Goal: Task Accomplishment & Management: Use online tool/utility

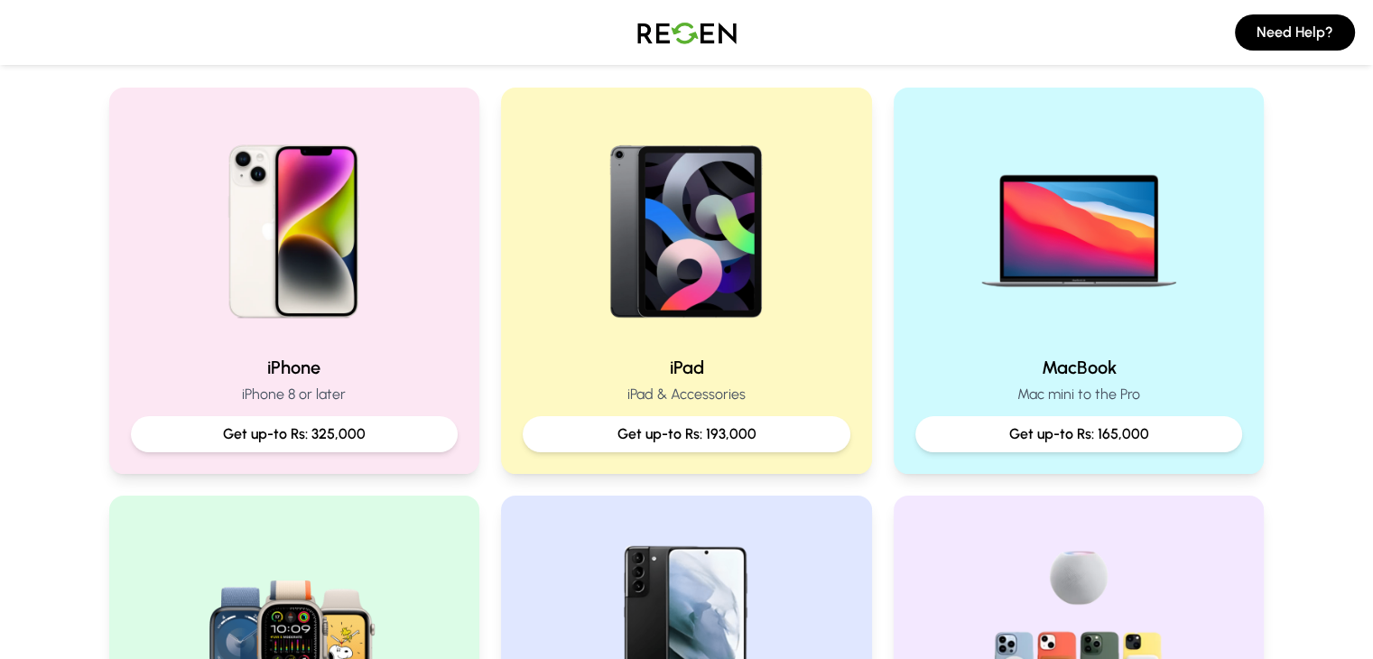
scroll to position [367, 0]
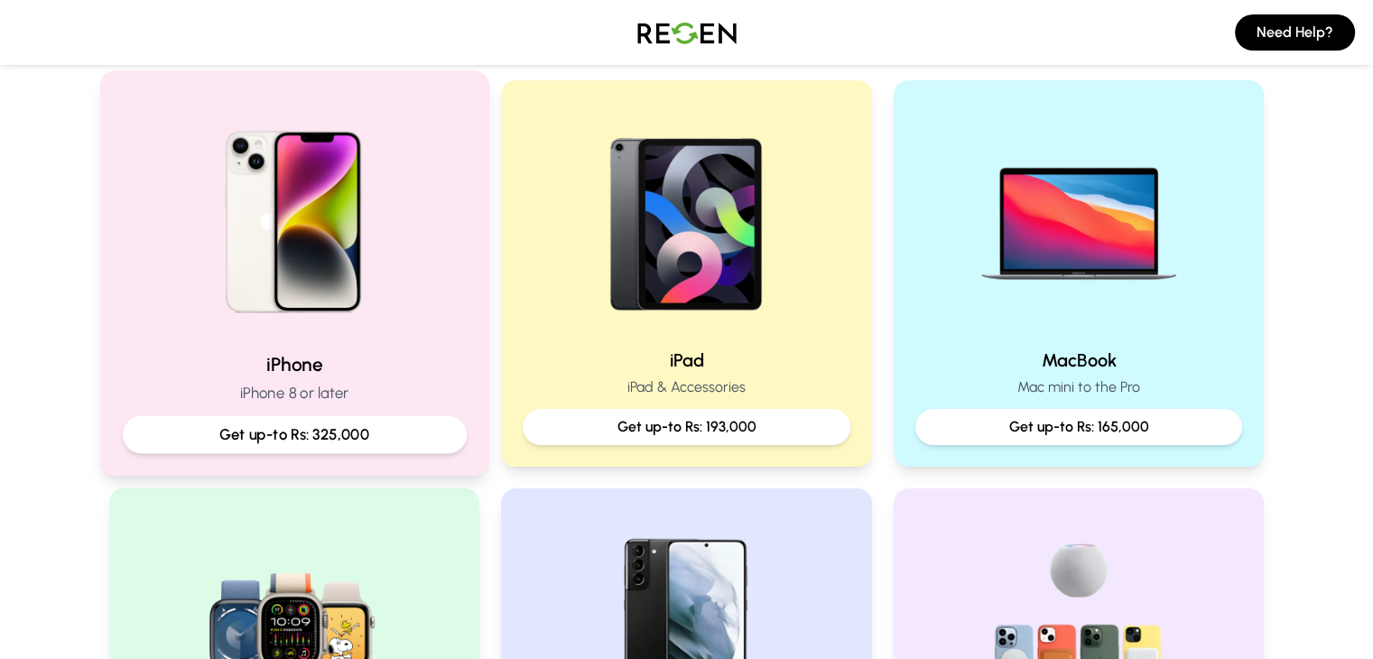
click at [444, 355] on h2 "iPhone" at bounding box center [294, 364] width 344 height 26
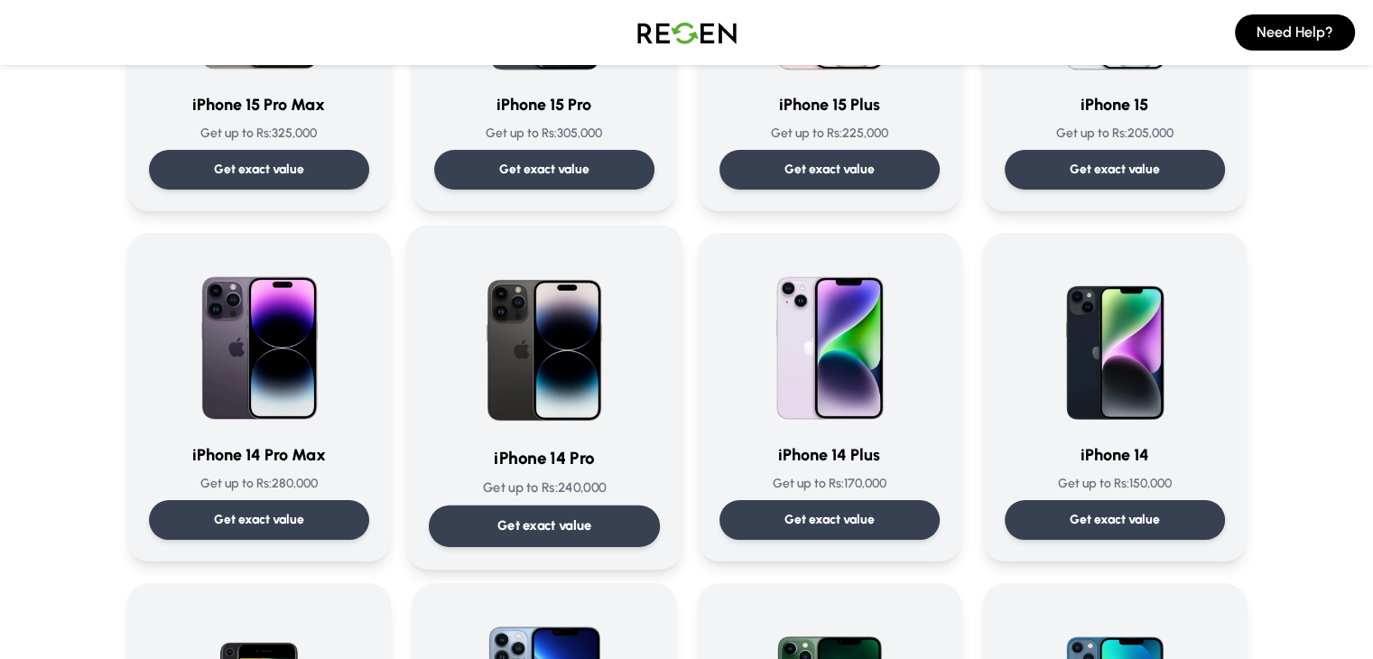
scroll to position [325, 0]
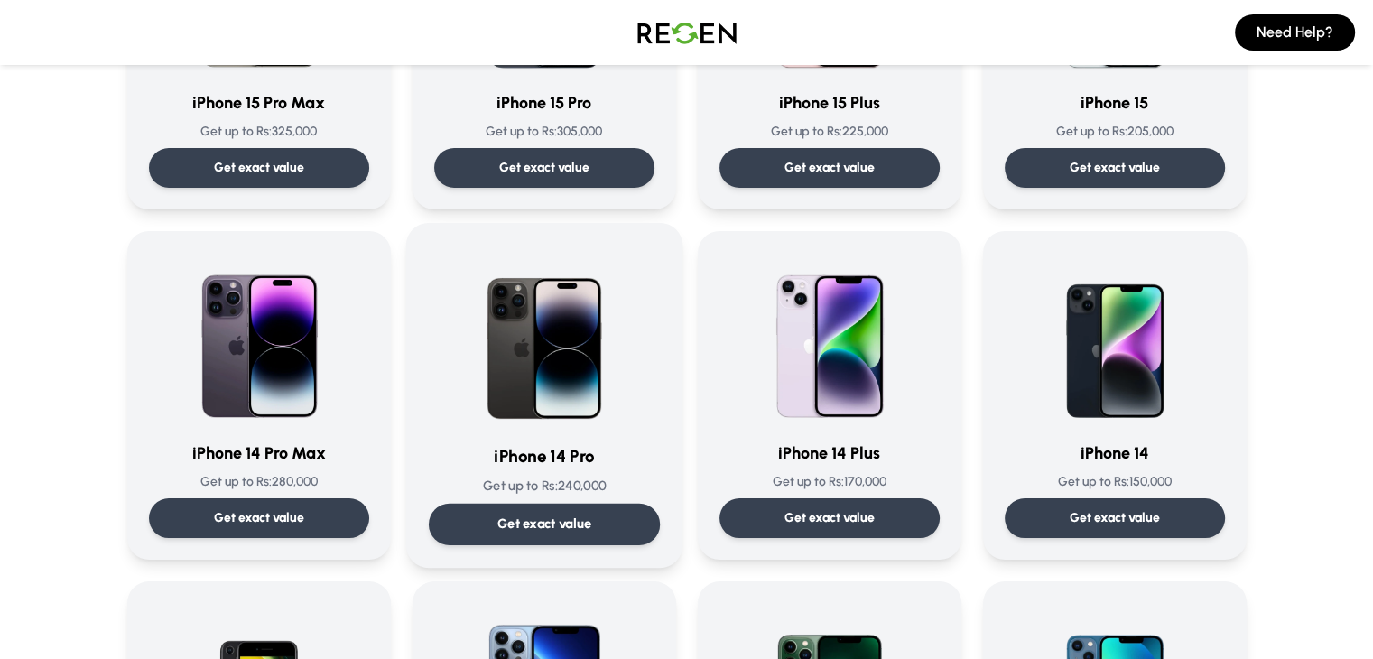
click at [578, 525] on p "Get exact value" at bounding box center [544, 524] width 95 height 19
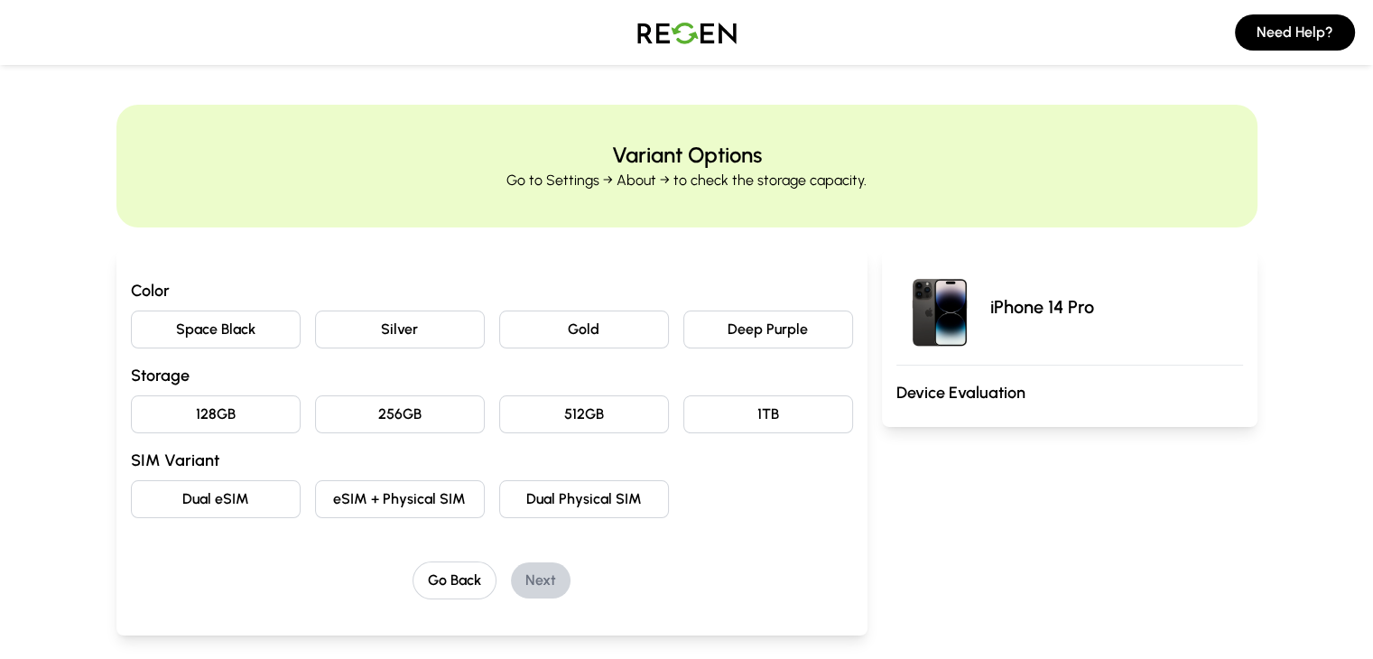
click at [708, 330] on button "Deep Purple" at bounding box center [768, 330] width 170 height 38
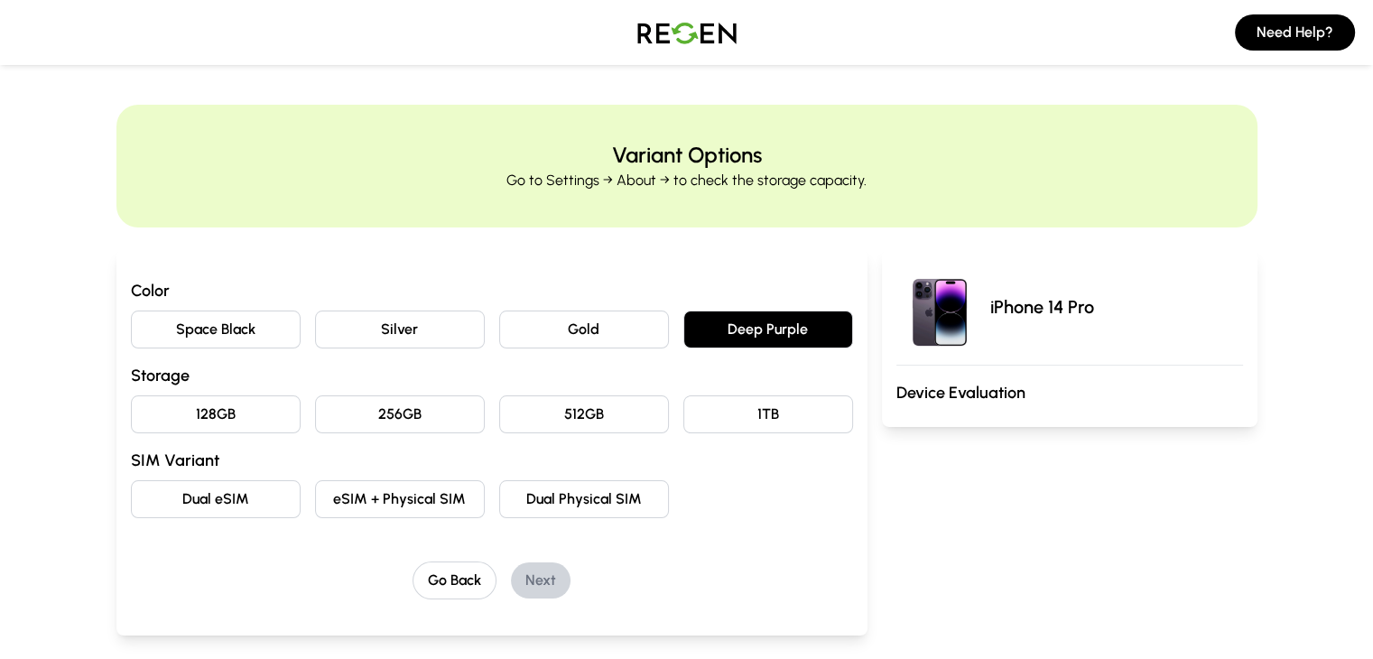
click at [173, 419] on button "128GB" at bounding box center [216, 414] width 170 height 38
click at [431, 499] on button "eSIM + Physical SIM" at bounding box center [400, 499] width 170 height 38
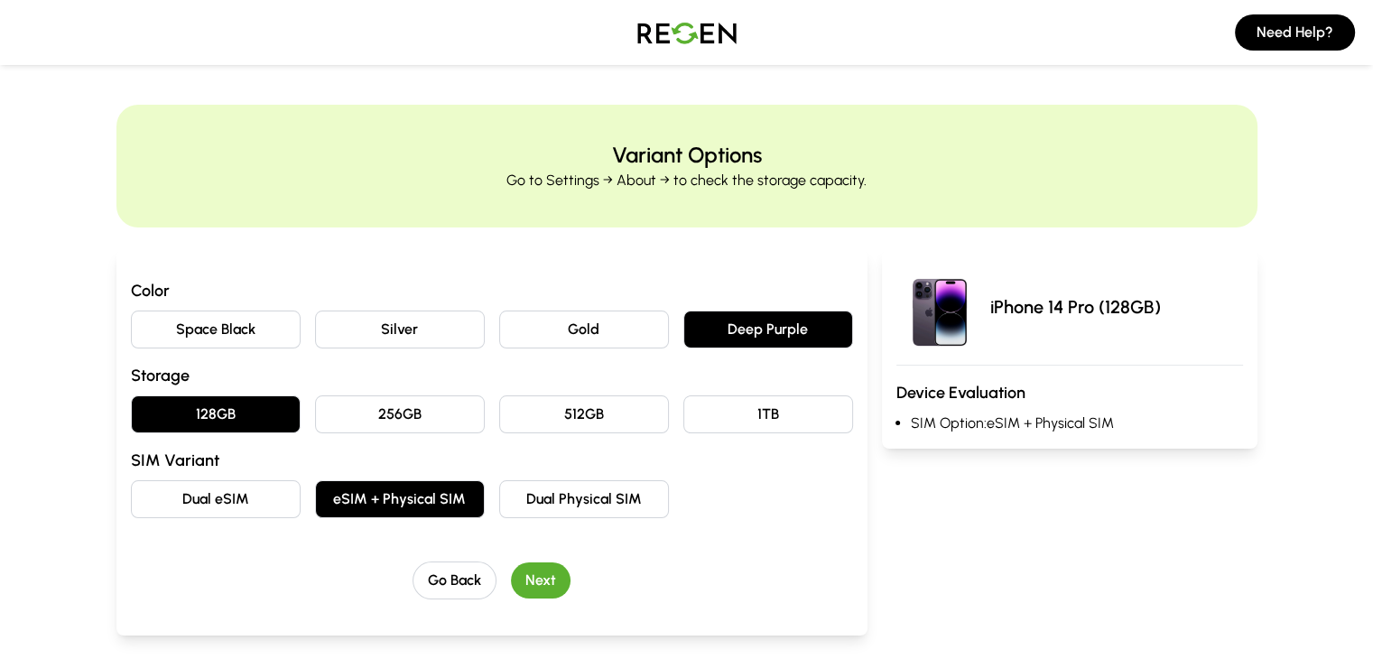
click at [511, 577] on button "Next" at bounding box center [541, 580] width 60 height 36
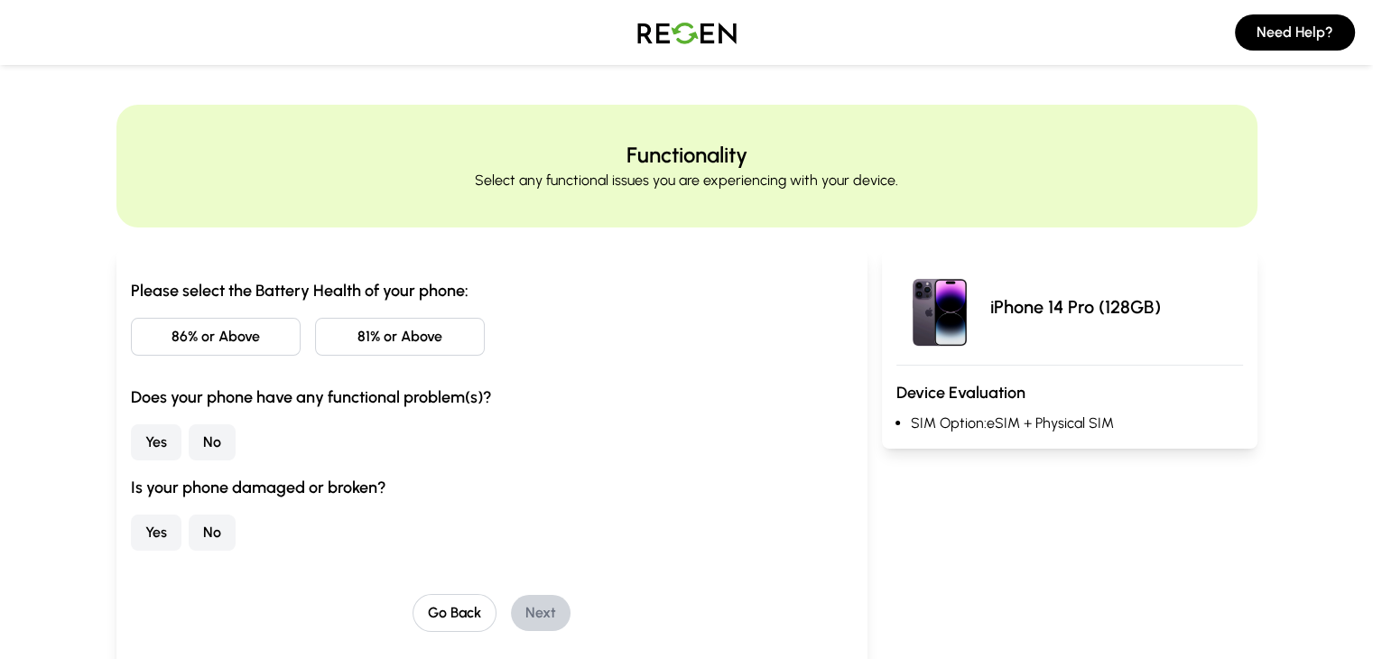
click at [164, 337] on button "86% or Above" at bounding box center [216, 337] width 170 height 38
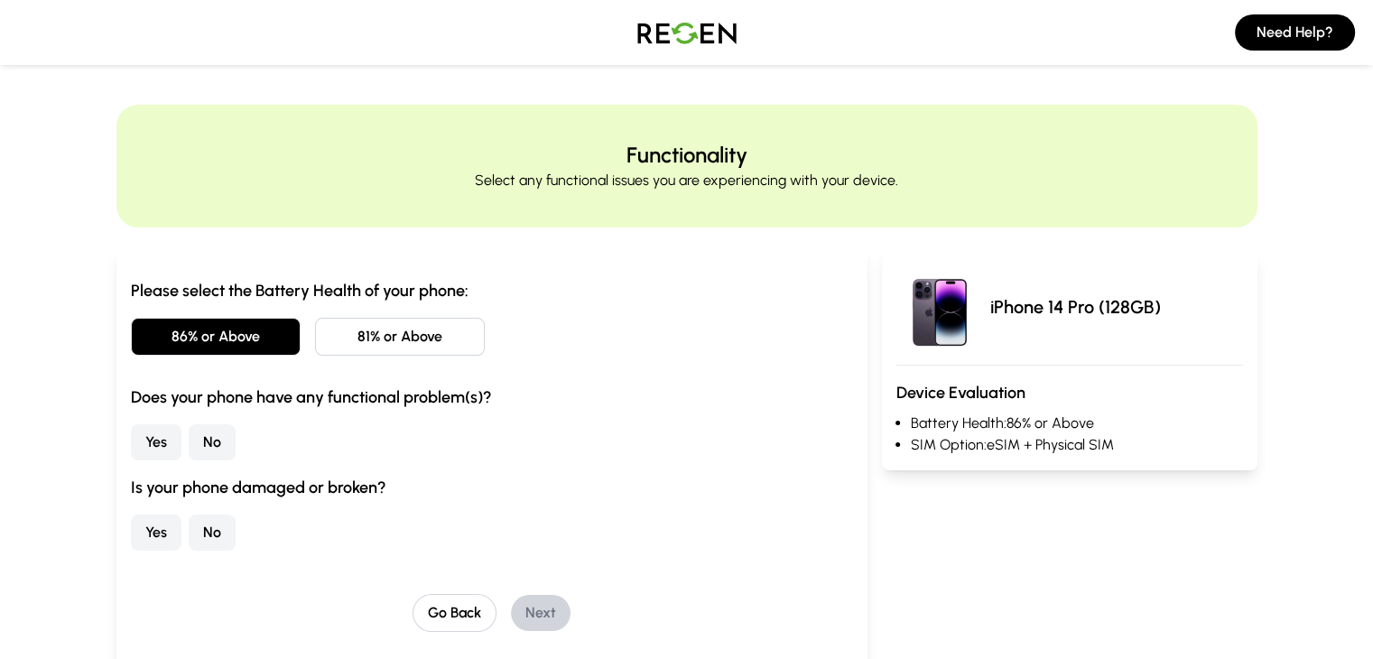
click at [315, 333] on button "81% or Above" at bounding box center [400, 337] width 170 height 38
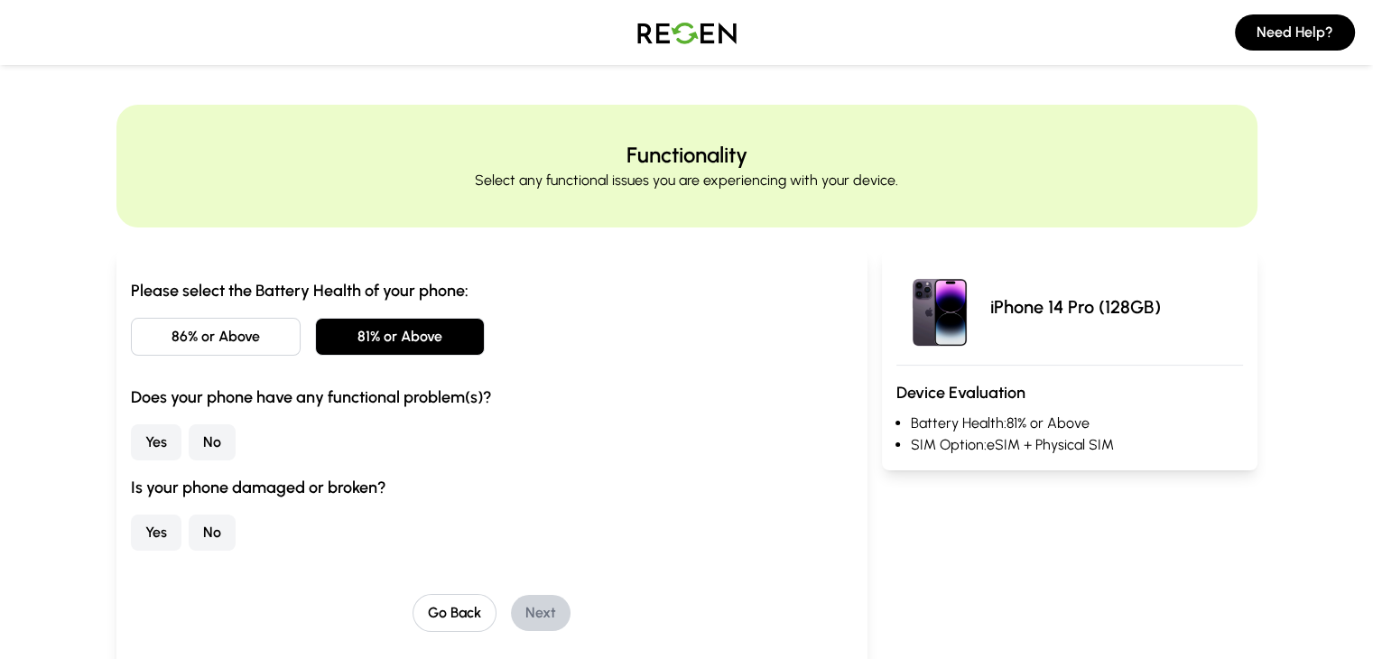
click at [131, 443] on button "Yes" at bounding box center [156, 442] width 51 height 36
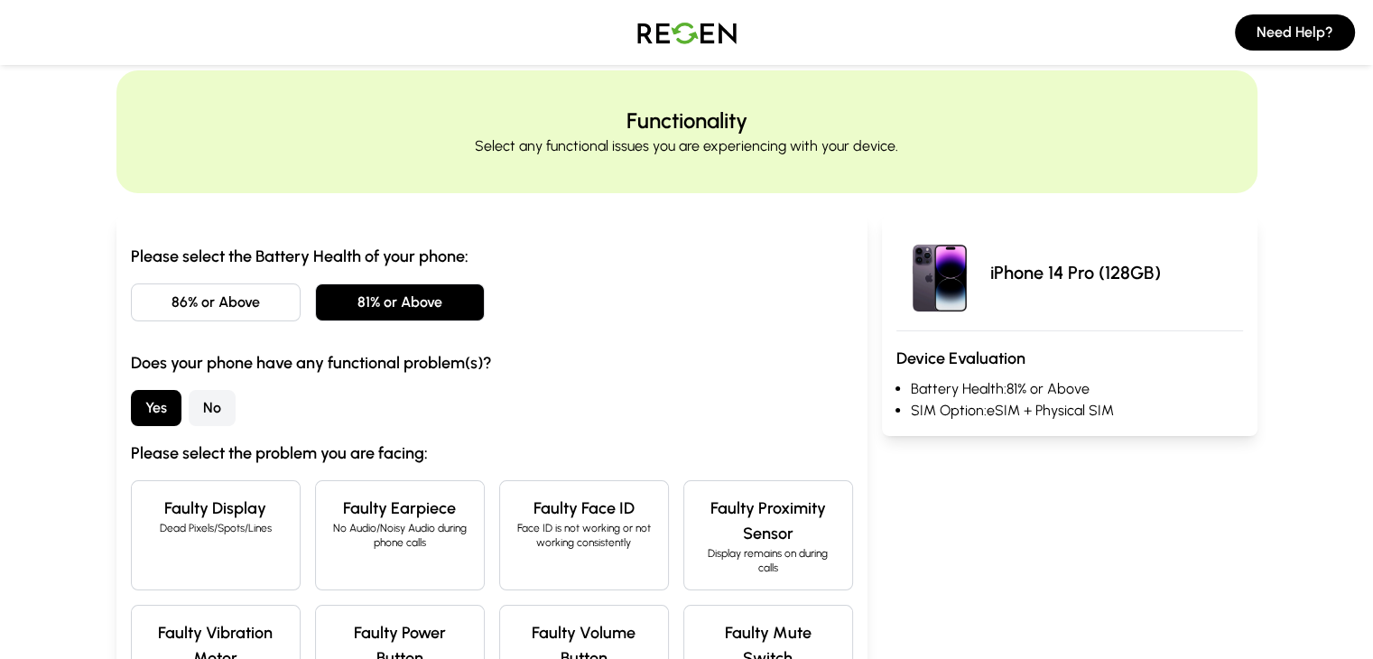
scroll to position [43, 0]
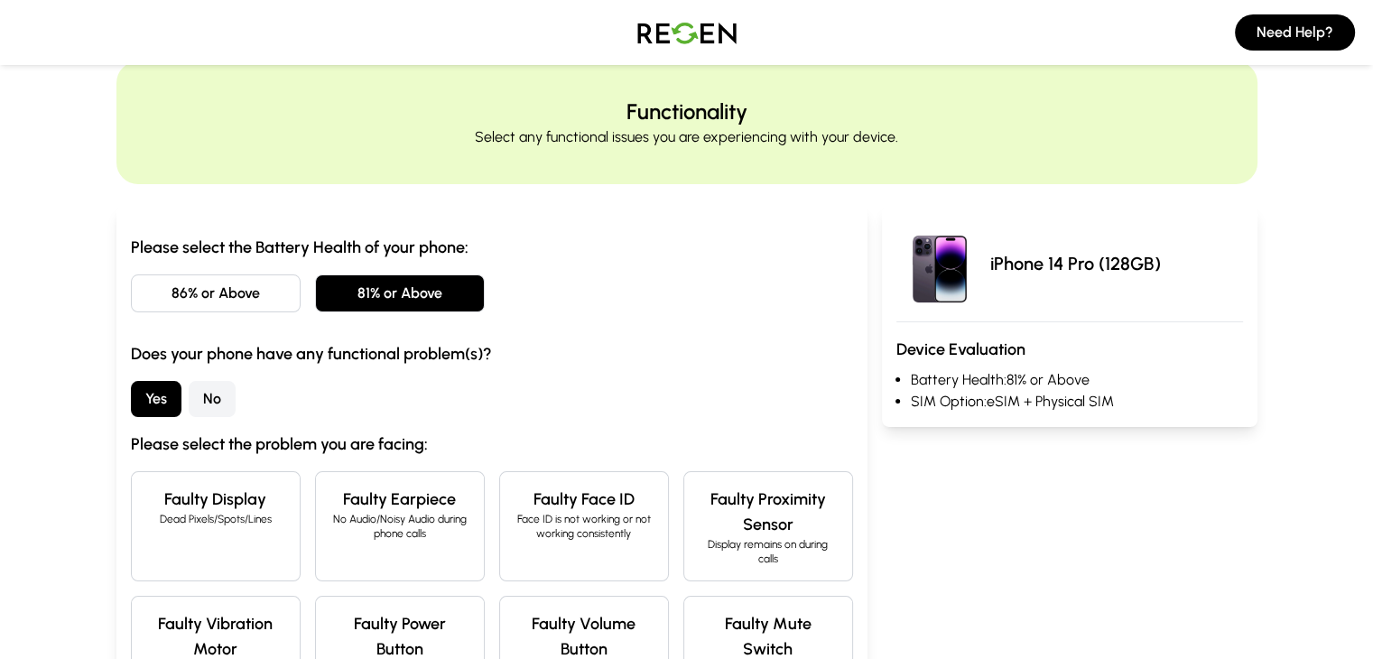
click at [189, 398] on button "No" at bounding box center [212, 399] width 47 height 36
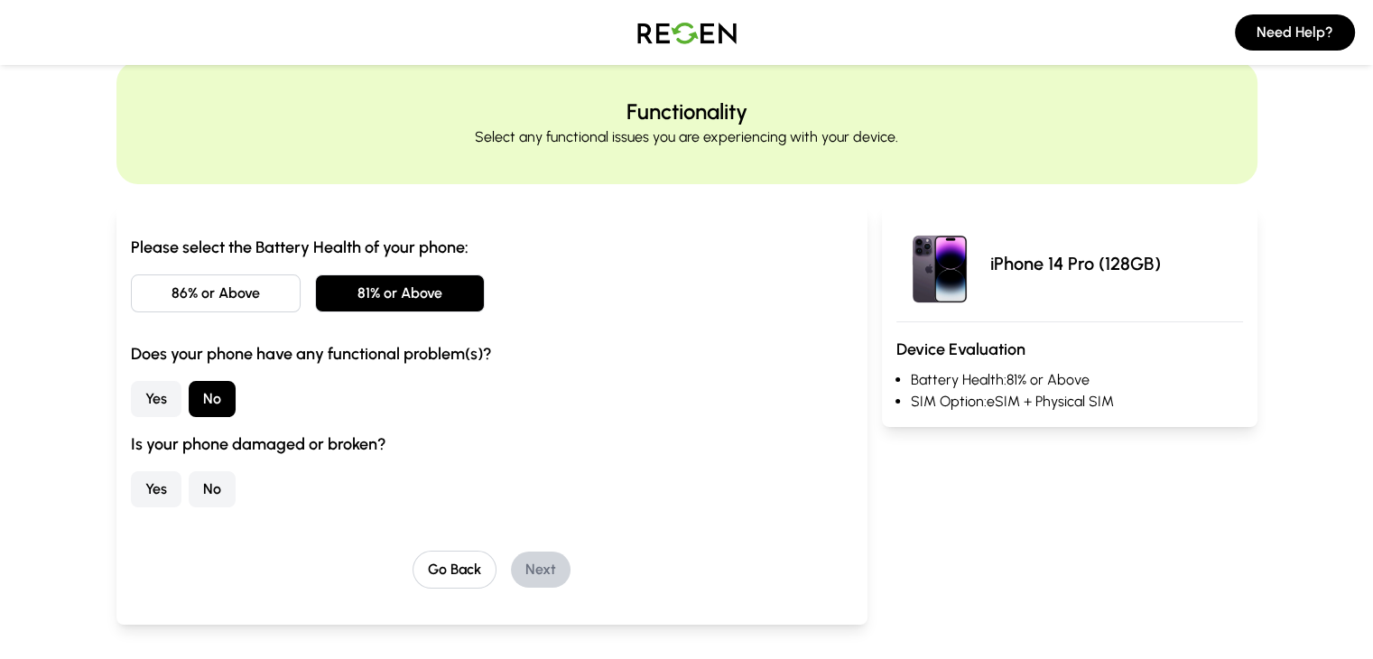
click at [189, 484] on button "No" at bounding box center [212, 489] width 47 height 36
click at [511, 572] on button "Next" at bounding box center [541, 570] width 60 height 36
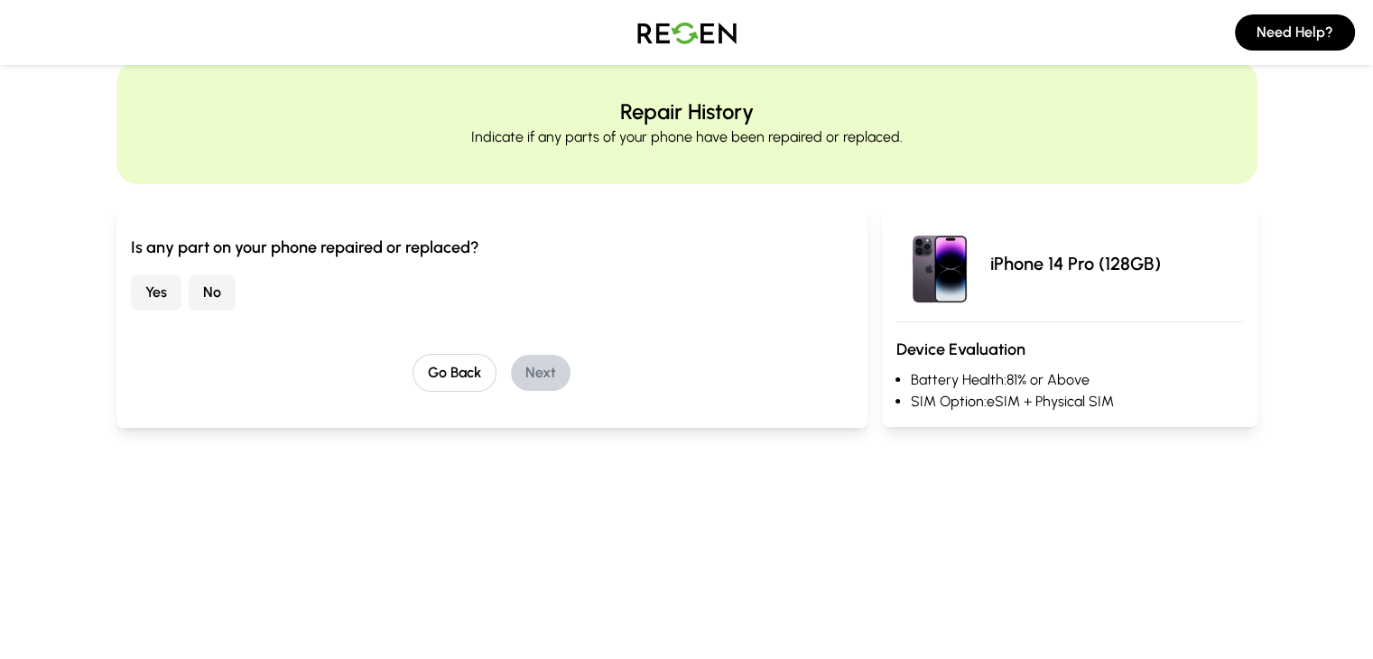
click at [189, 284] on button "No" at bounding box center [212, 292] width 47 height 36
click at [511, 380] on button "Next" at bounding box center [541, 373] width 60 height 36
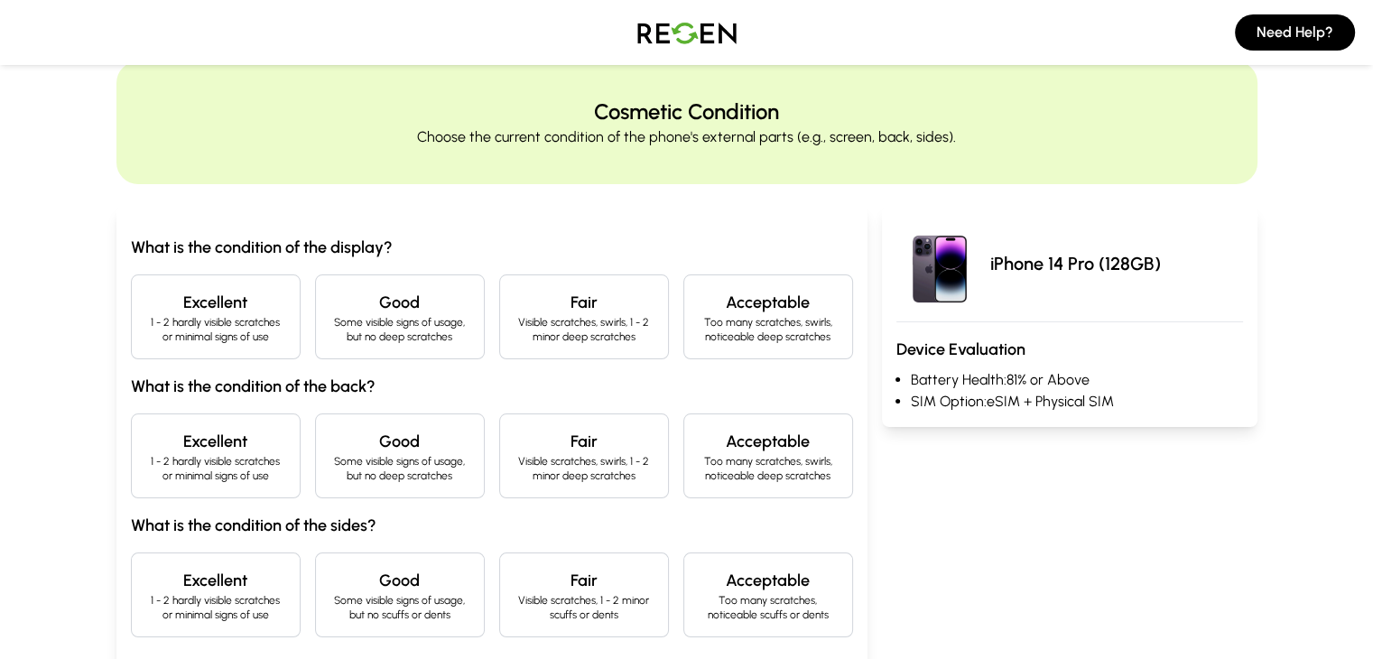
click at [193, 322] on p "1 - 2 hardly visible scratches or minimal signs of use" at bounding box center [215, 329] width 139 height 29
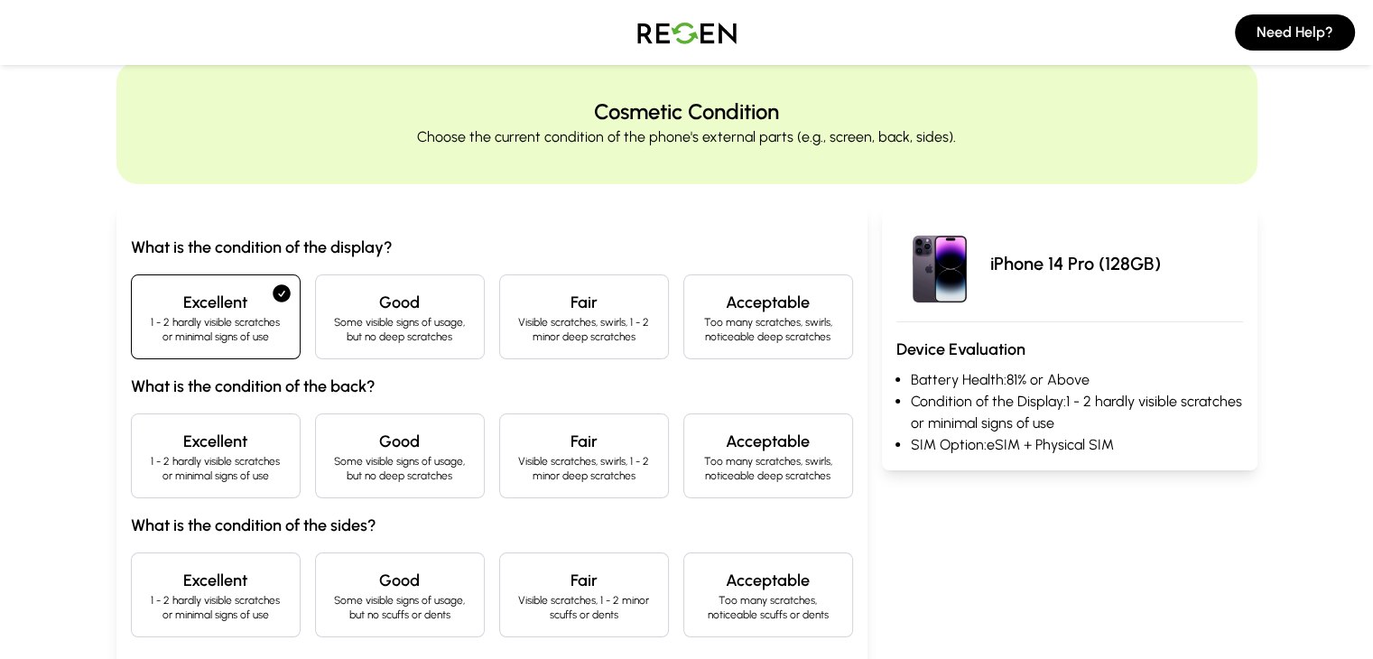
click at [168, 451] on h4 "Excellent" at bounding box center [215, 441] width 139 height 25
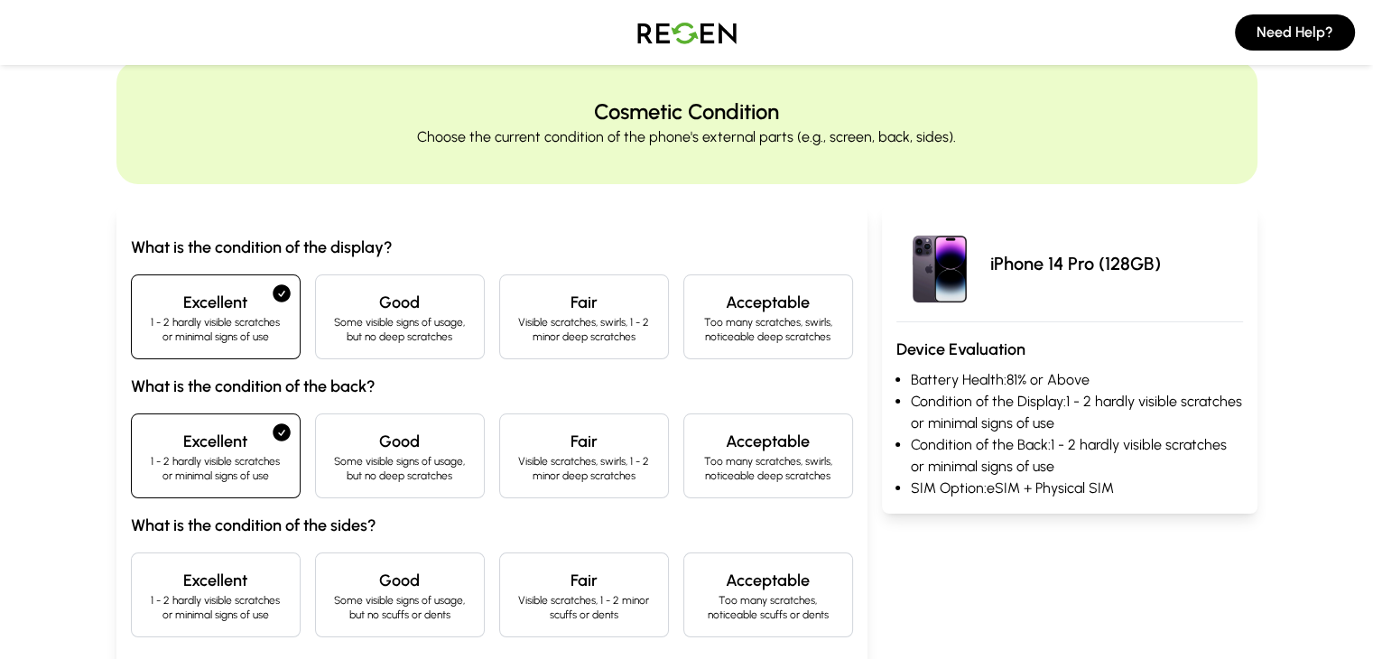
click at [152, 607] on p "1 - 2 hardly visible scratches or minimal signs of use" at bounding box center [215, 607] width 139 height 29
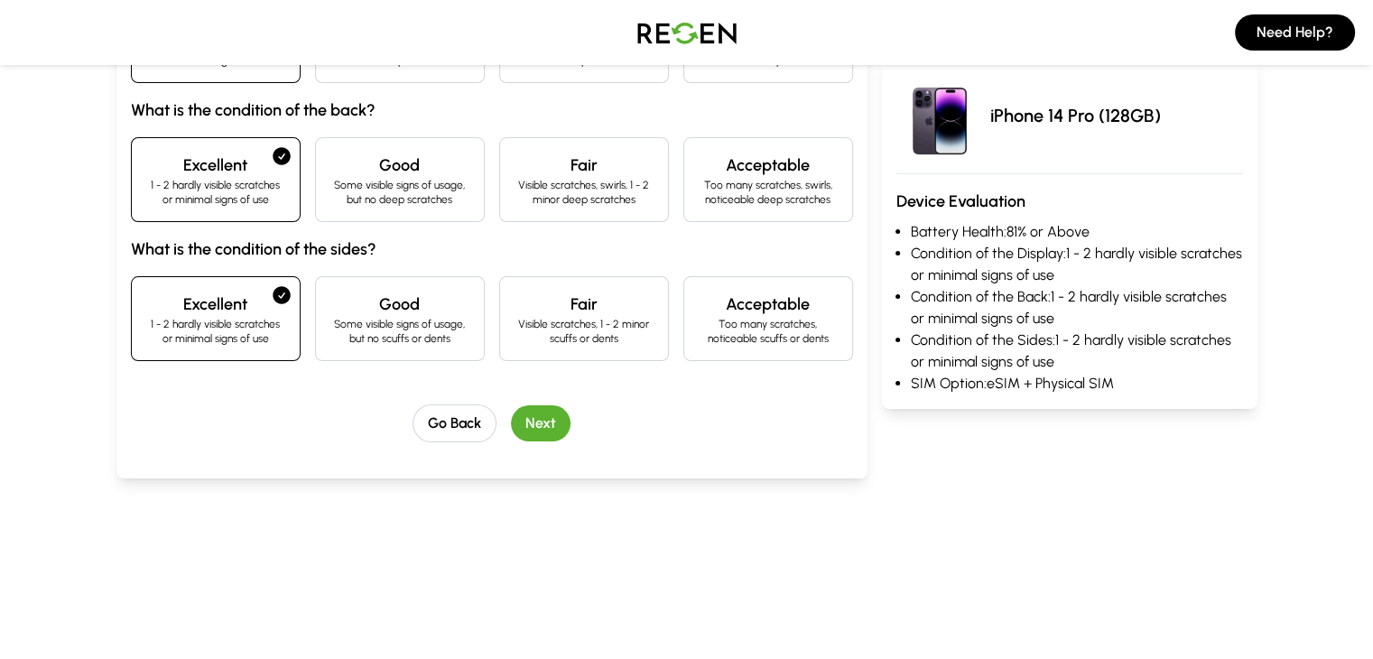
click at [516, 415] on button "Next" at bounding box center [541, 423] width 60 height 36
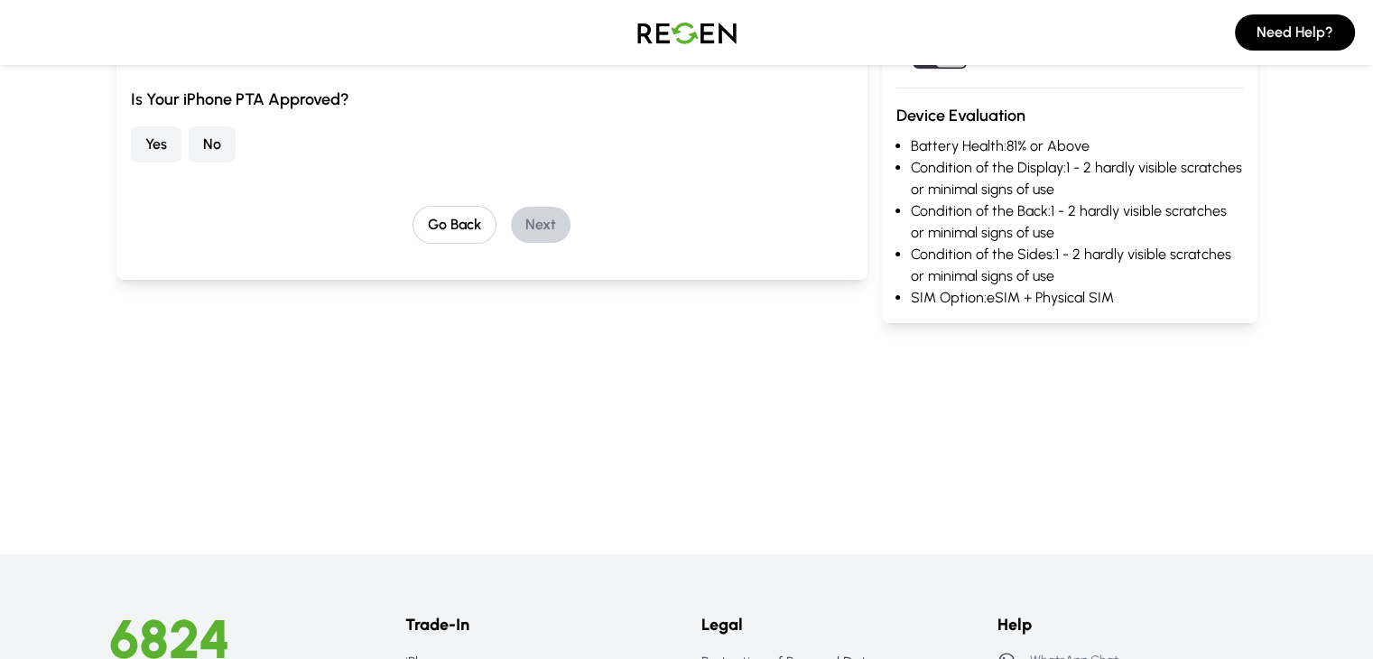
scroll to position [100, 0]
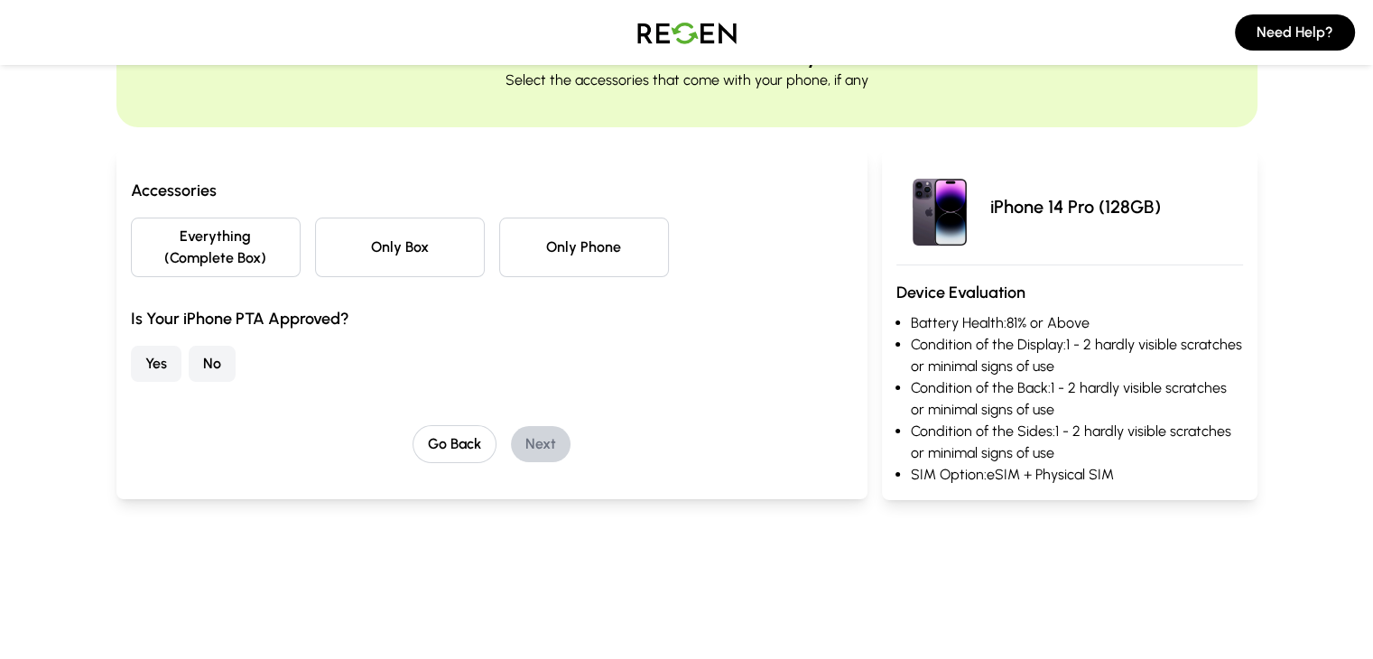
click at [556, 228] on button "Only Phone" at bounding box center [584, 248] width 170 height 60
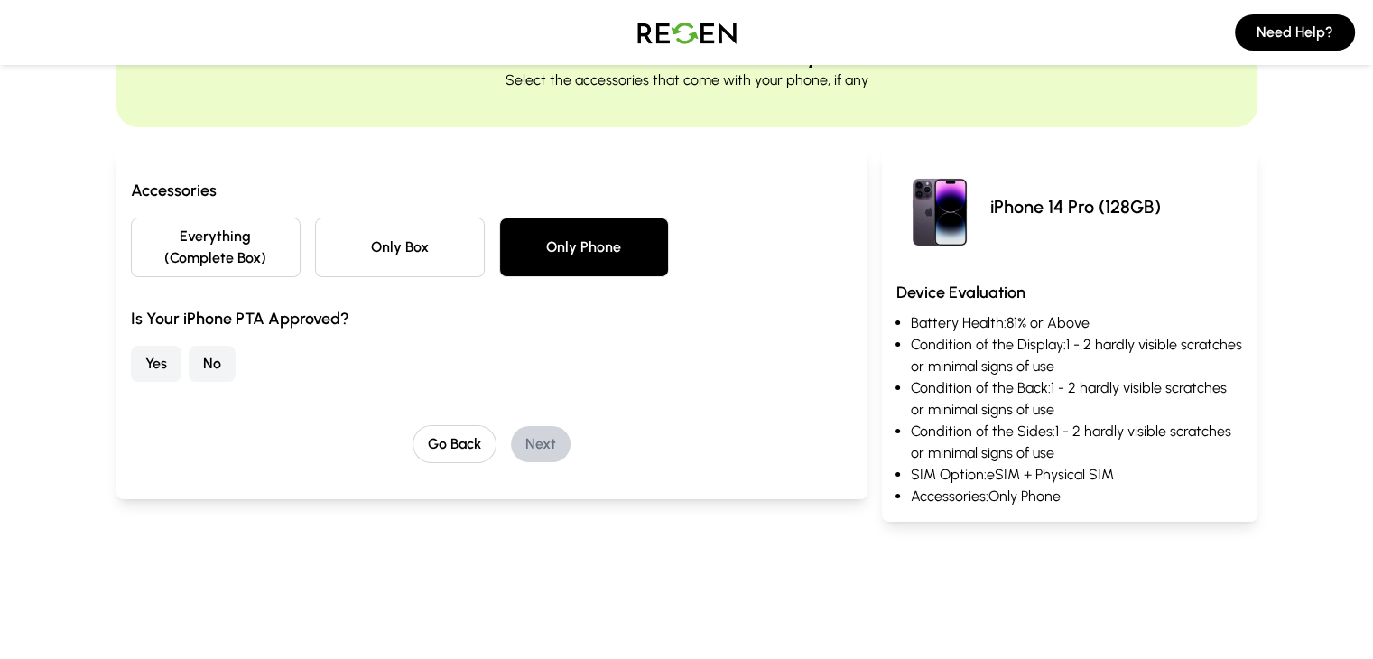
click at [131, 357] on button "Yes" at bounding box center [156, 364] width 51 height 36
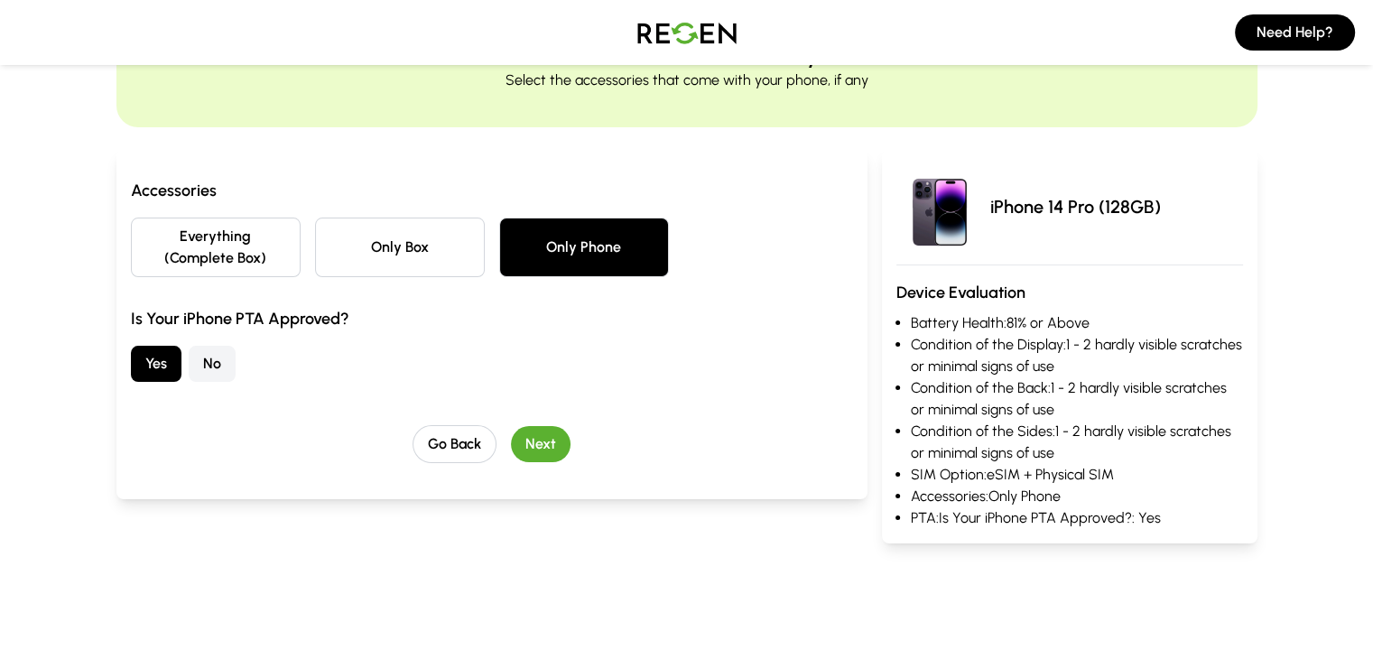
click at [511, 426] on button "Next" at bounding box center [541, 444] width 60 height 36
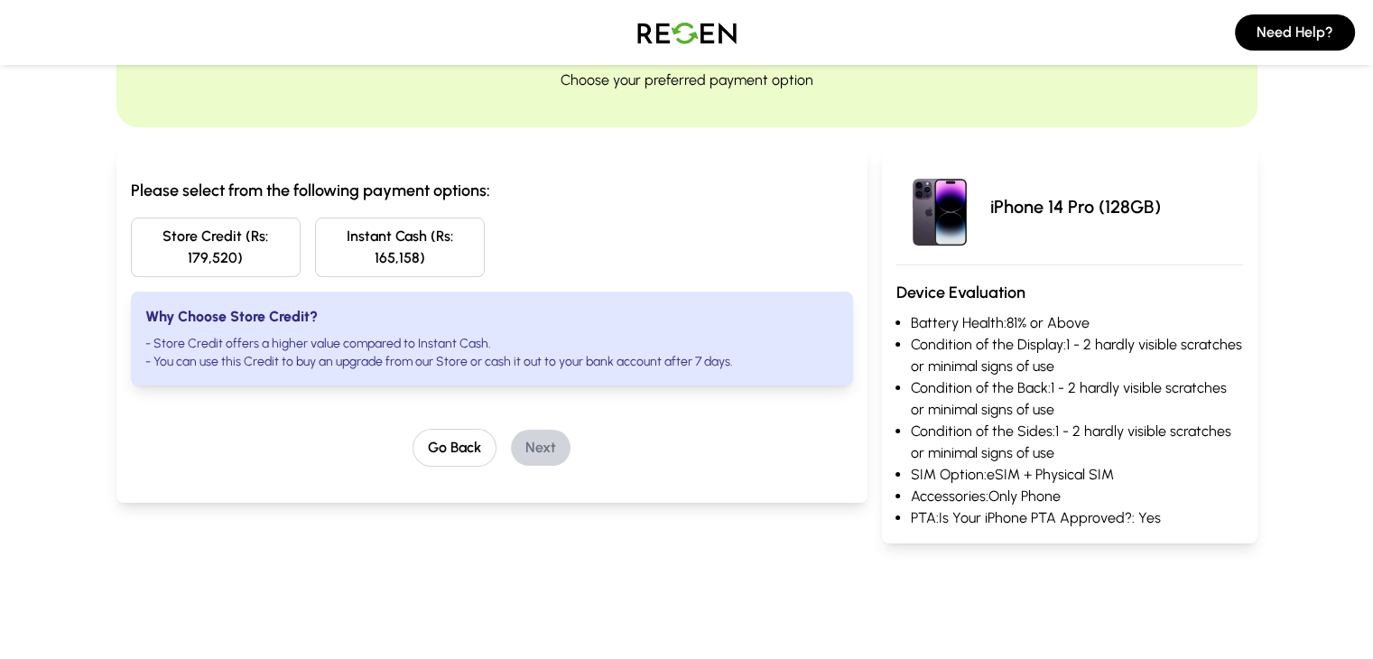
click at [376, 236] on button "Instant Cash (Rs: 165,158)" at bounding box center [400, 248] width 170 height 60
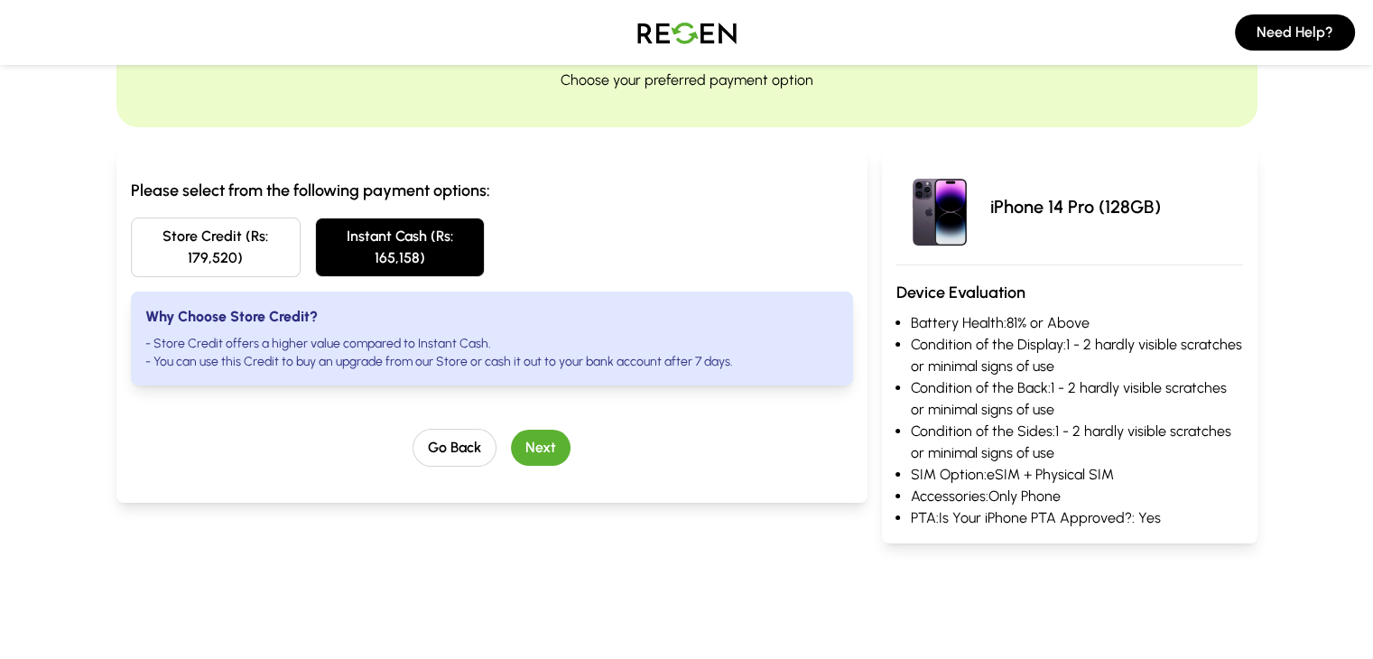
click at [192, 227] on button "Store Credit (Rs: 179,520)" at bounding box center [216, 248] width 170 height 60
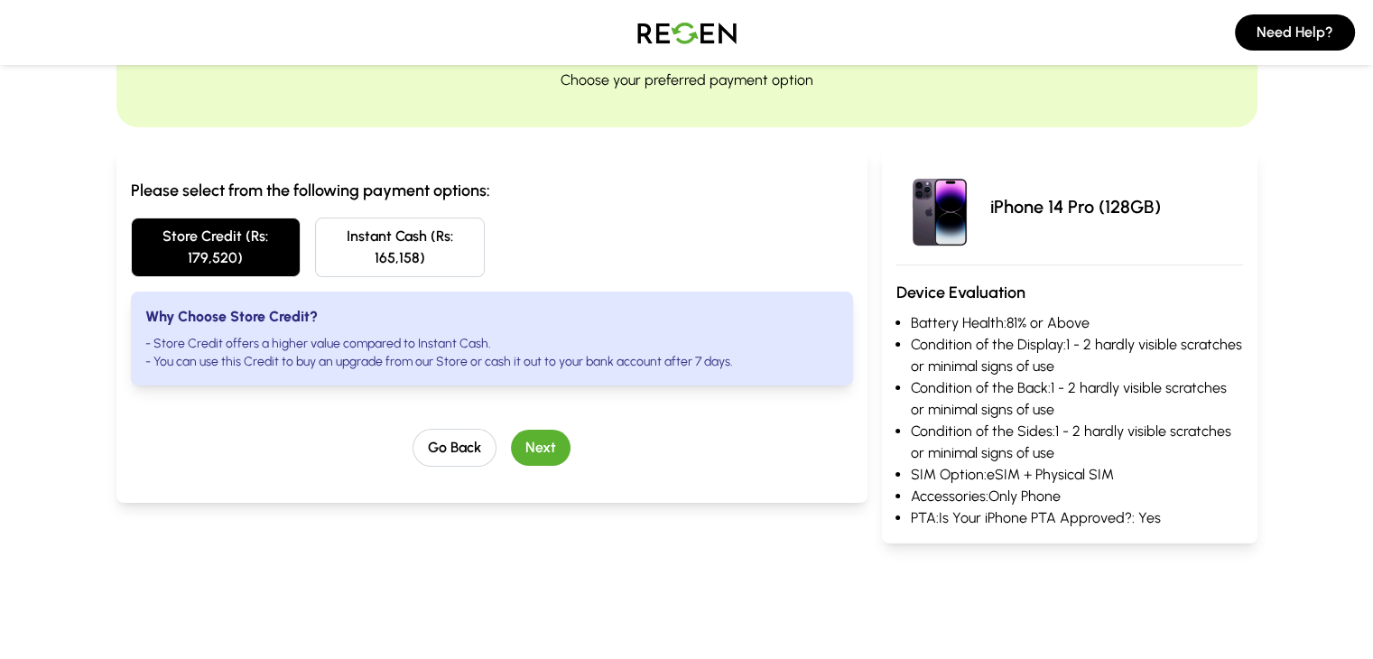
click at [511, 430] on button "Next" at bounding box center [541, 448] width 60 height 36
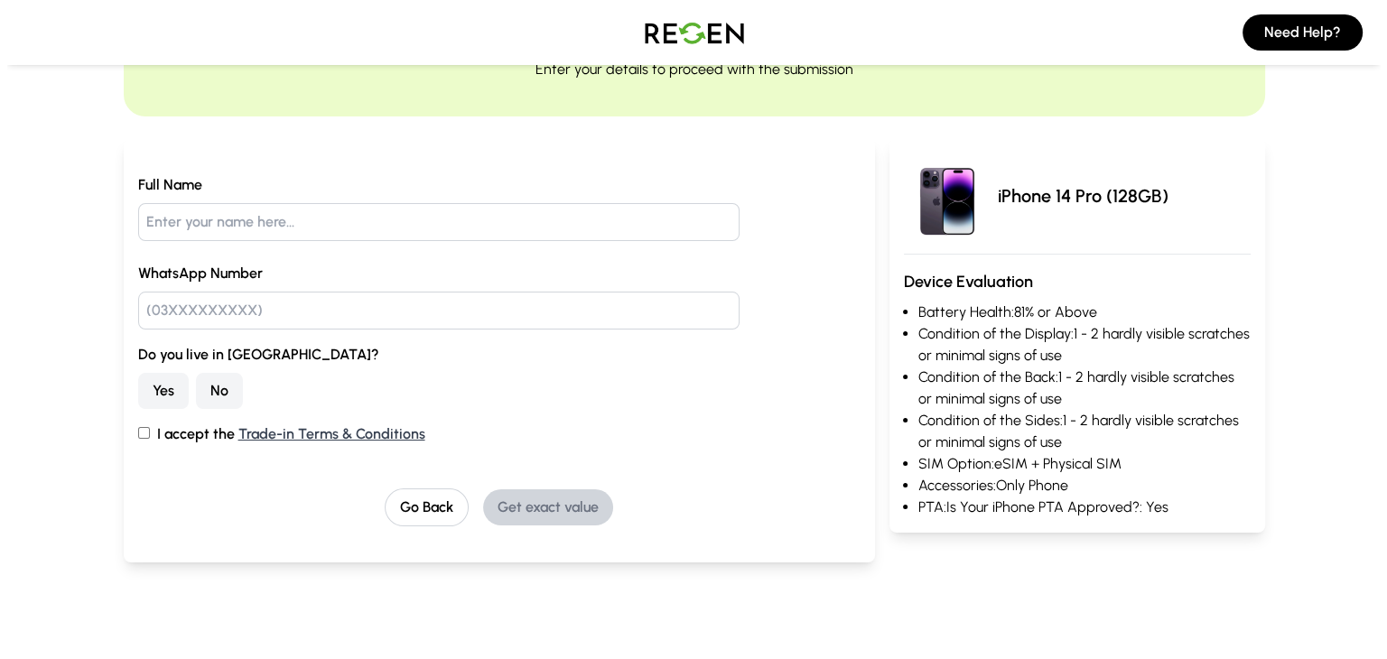
scroll to position [0, 0]
